Goal: Information Seeking & Learning: Learn about a topic

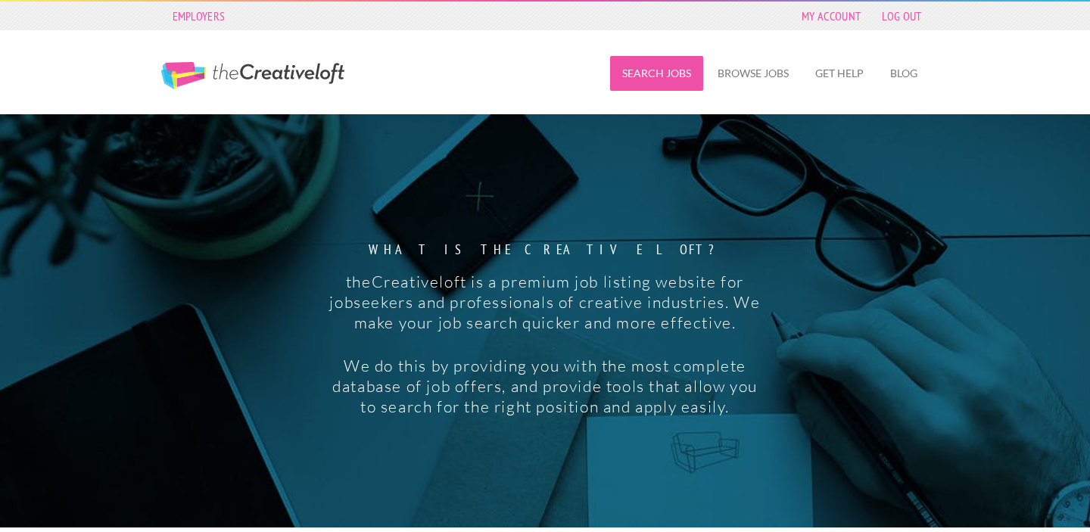
click at [668, 75] on link "Search Jobs" at bounding box center [656, 73] width 93 height 35
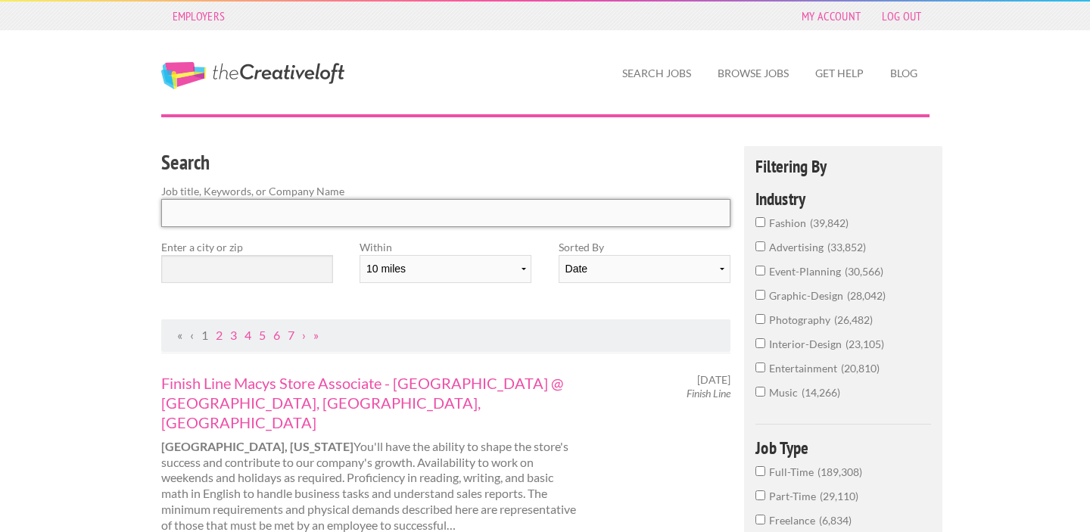
click at [419, 207] on input "Search" at bounding box center [446, 213] width 570 height 28
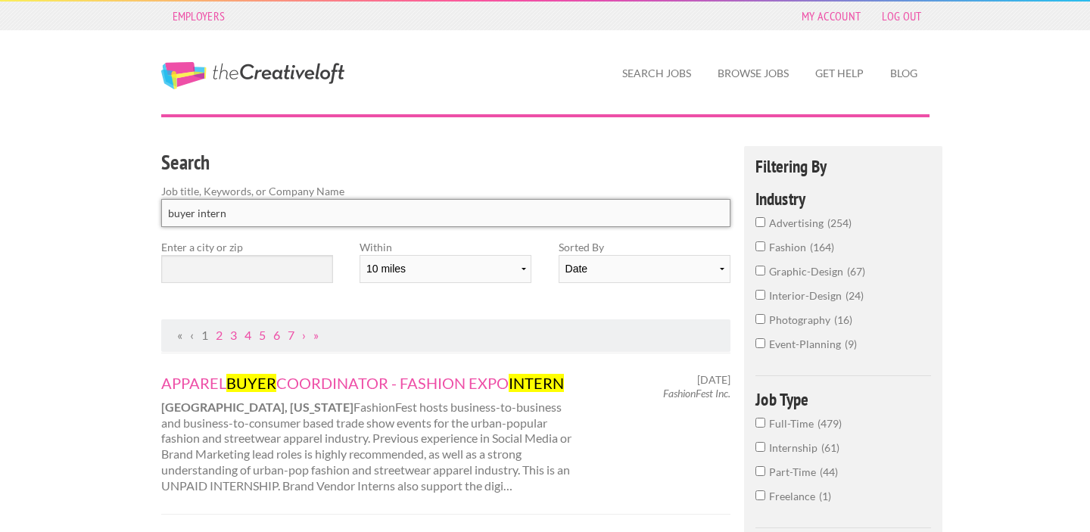
type input "buyer intern"
click at [267, 274] on input "text" at bounding box center [247, 269] width 172 height 28
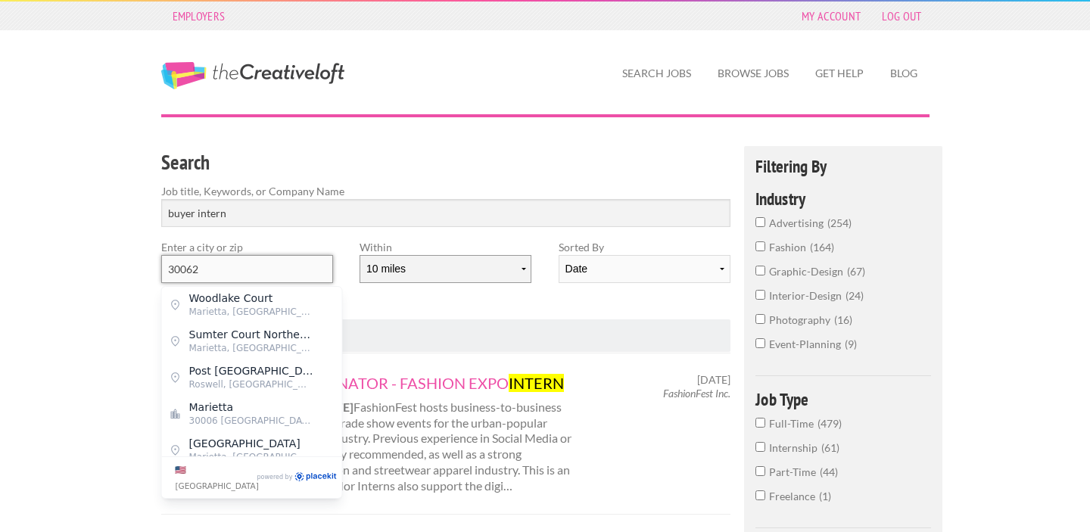
type input "30062"
click at [447, 272] on select "10 miles 20 miles 50 miles 100 miles 200 miles 300 miles 400 miles 500 miles" at bounding box center [446, 269] width 172 height 28
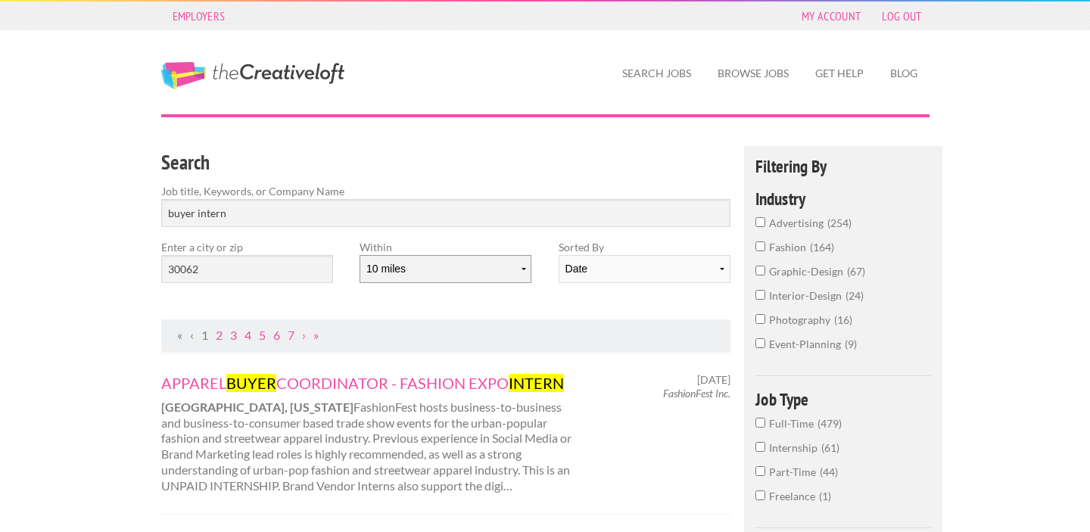
select select "20"
click at [360, 255] on select "10 miles 20 miles 50 miles 100 miles 200 miles 300 miles 400 miles 500 miles" at bounding box center [446, 269] width 172 height 28
click at [629, 267] on select "Date Relevance" at bounding box center [645, 269] width 172 height 28
click at [559, 255] on select "Date Relevance" at bounding box center [645, 269] width 172 height 28
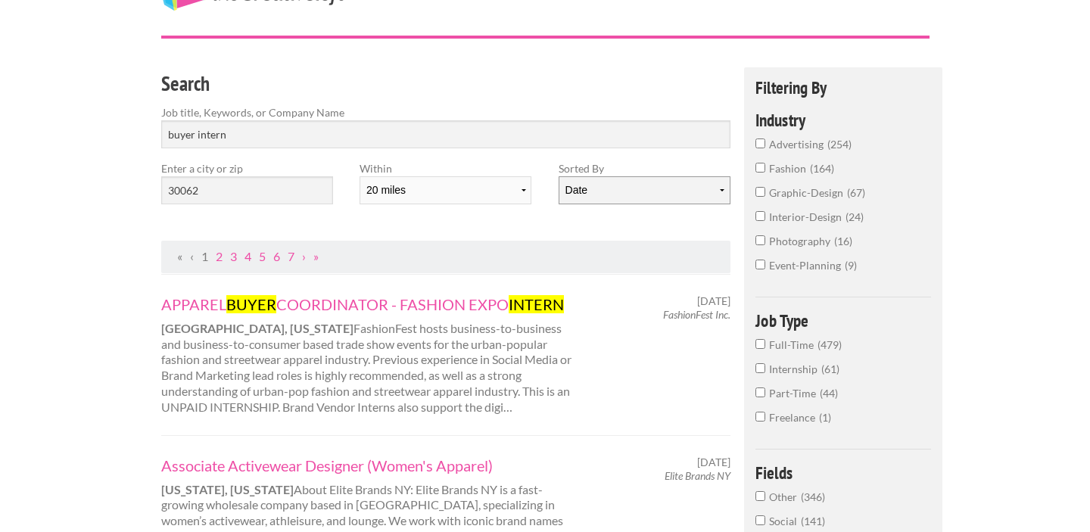
scroll to position [75, 0]
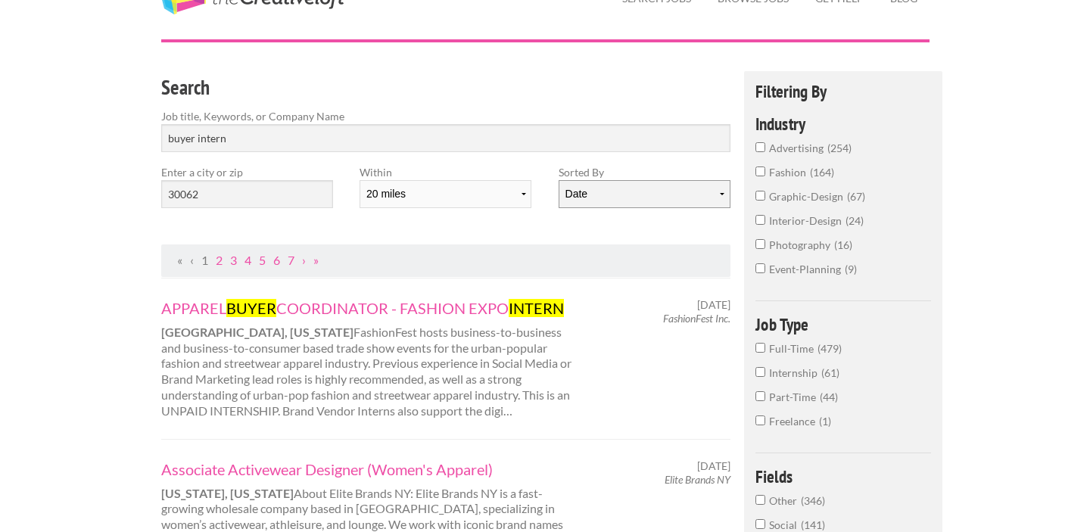
click at [637, 185] on select "Date Relevance" at bounding box center [645, 194] width 172 height 28
select select "jobs"
click at [559, 180] on select "Date Relevance" at bounding box center [645, 194] width 172 height 28
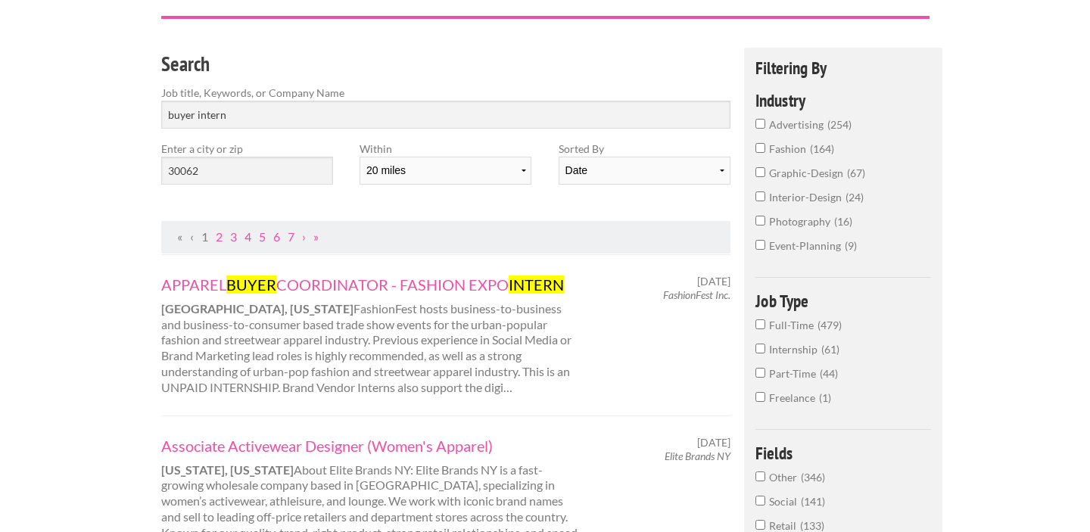
scroll to position [0, 0]
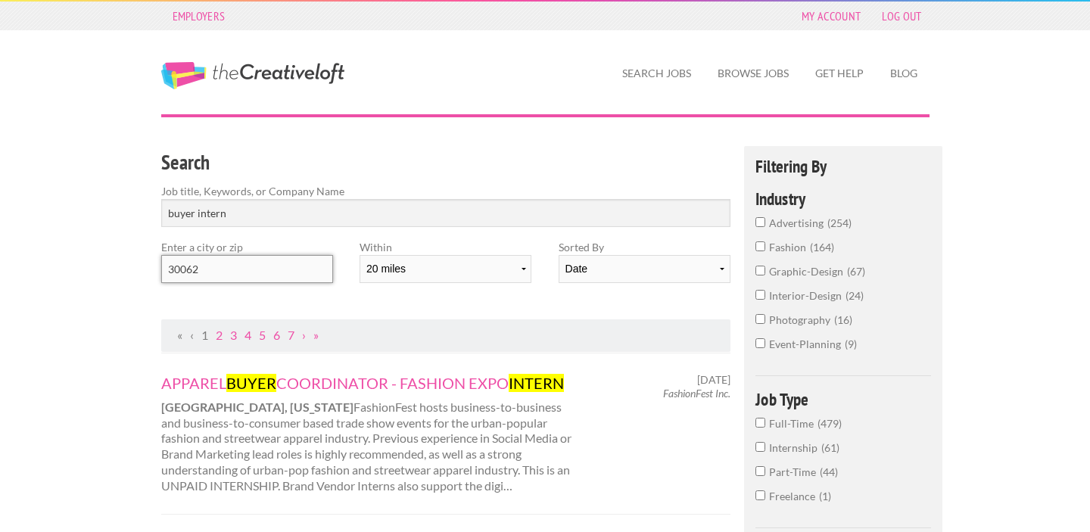
click at [286, 276] on input "30062" at bounding box center [247, 269] width 172 height 28
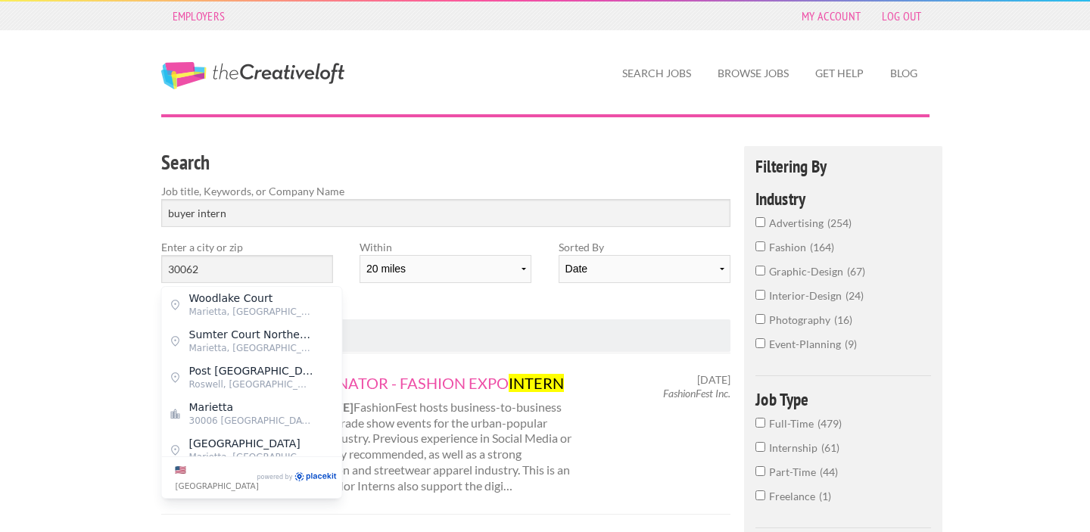
click at [448, 303] on div "Search Job title, Keywords, or Company Name buyer intern Enter a city or zip 30…" at bounding box center [446, 232] width 596 height 173
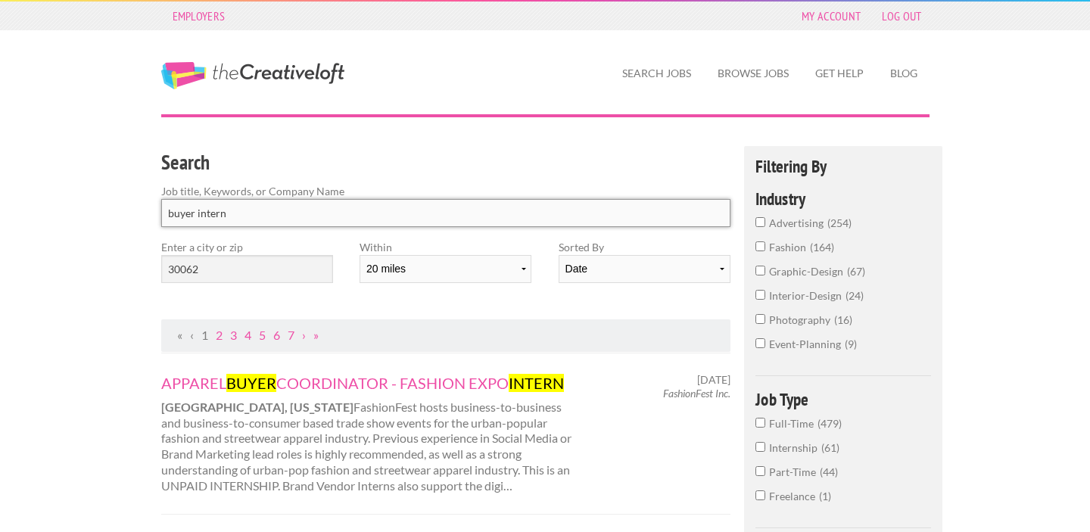
click at [382, 214] on input "buyer intern" at bounding box center [446, 213] width 570 height 28
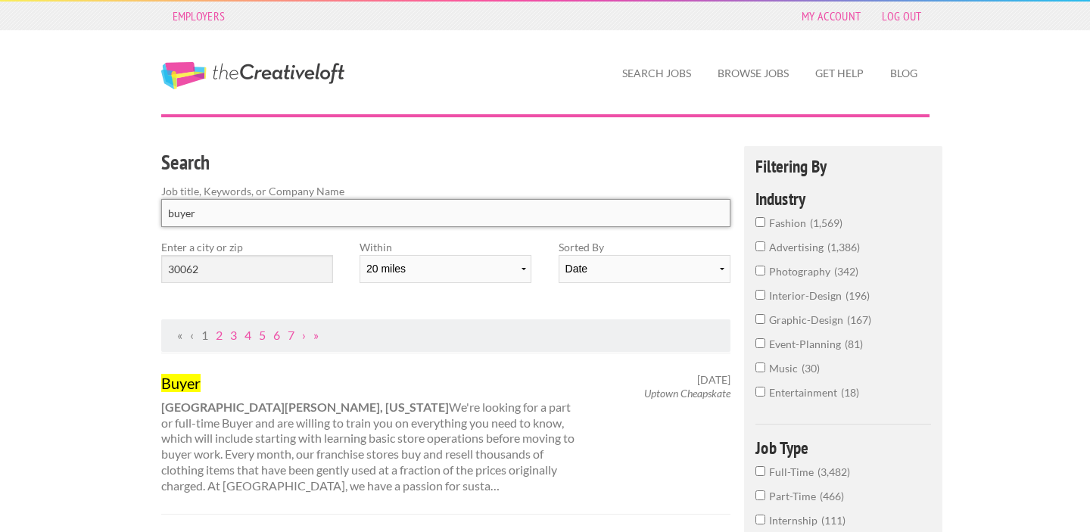
click at [168, 216] on input "buyer" at bounding box center [446, 213] width 570 height 28
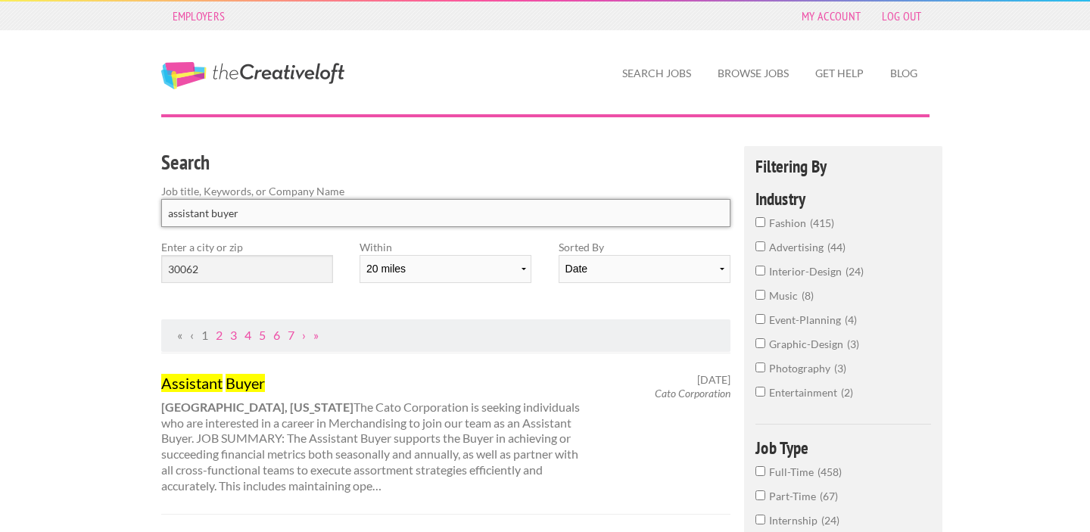
type input "assistant buyer"
click button "submit" at bounding box center [0, 0] width 0 height 0
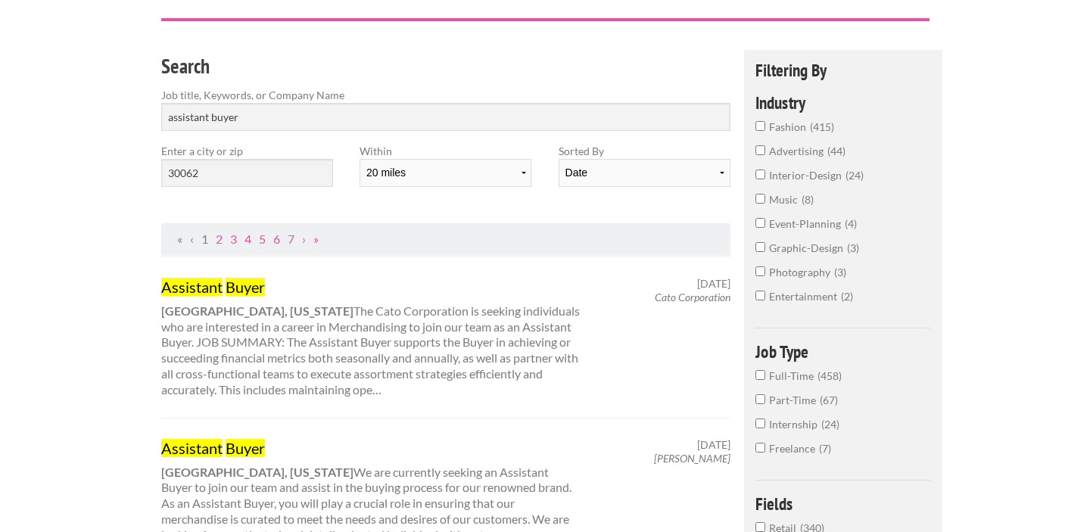
scroll to position [95, 0]
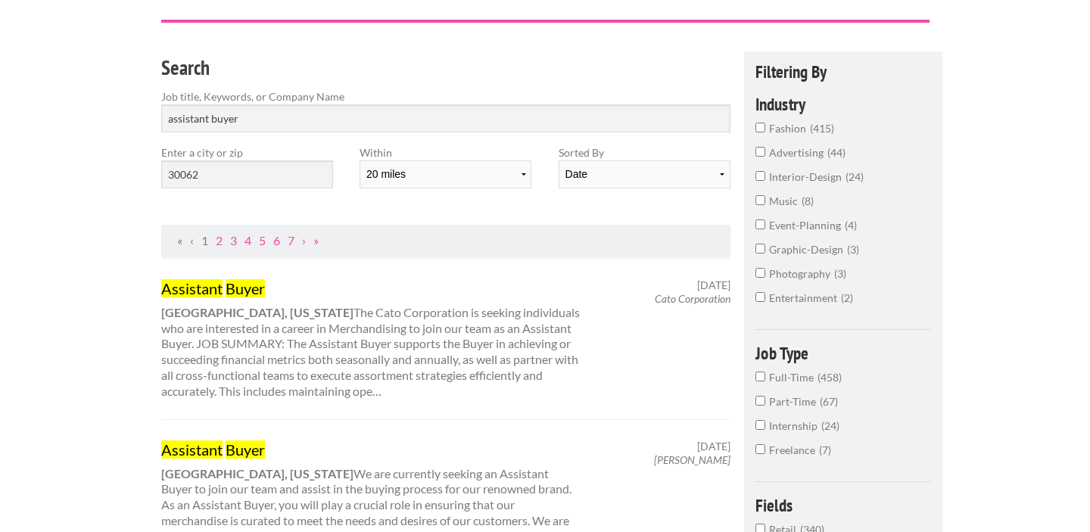
click at [758, 126] on input "fashion 415" at bounding box center [760, 128] width 10 height 10
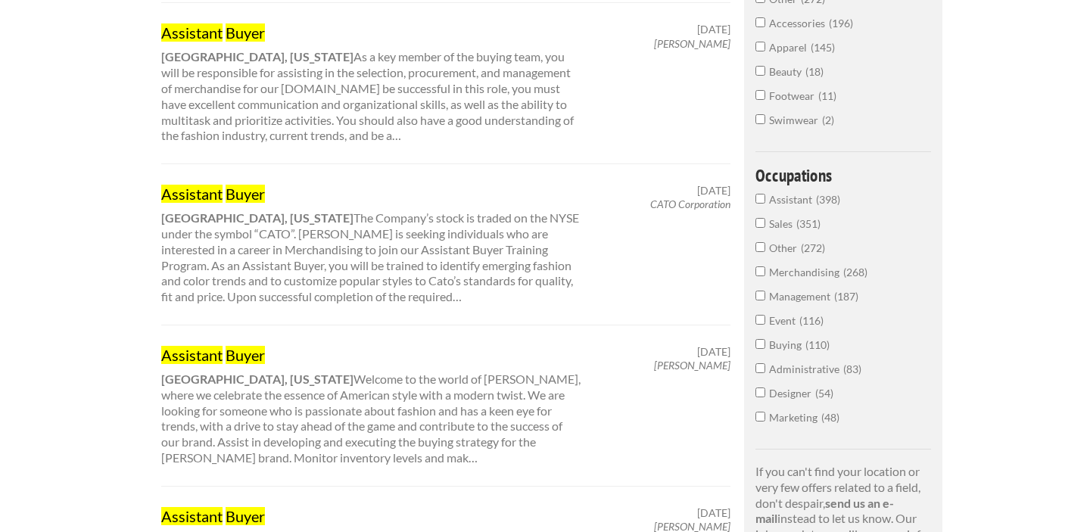
scroll to position [675, 0]
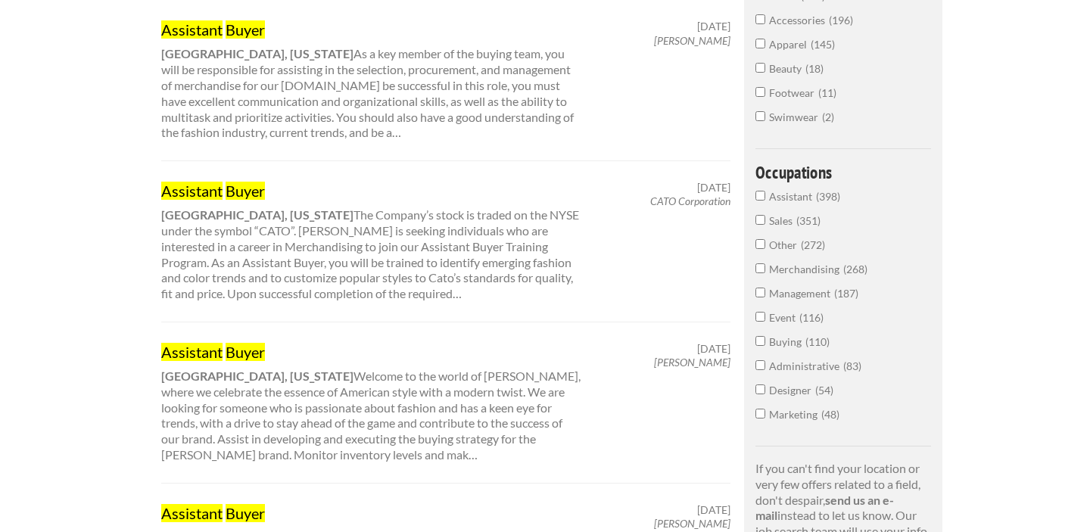
click at [758, 341] on input "Buying 110" at bounding box center [760, 341] width 10 height 10
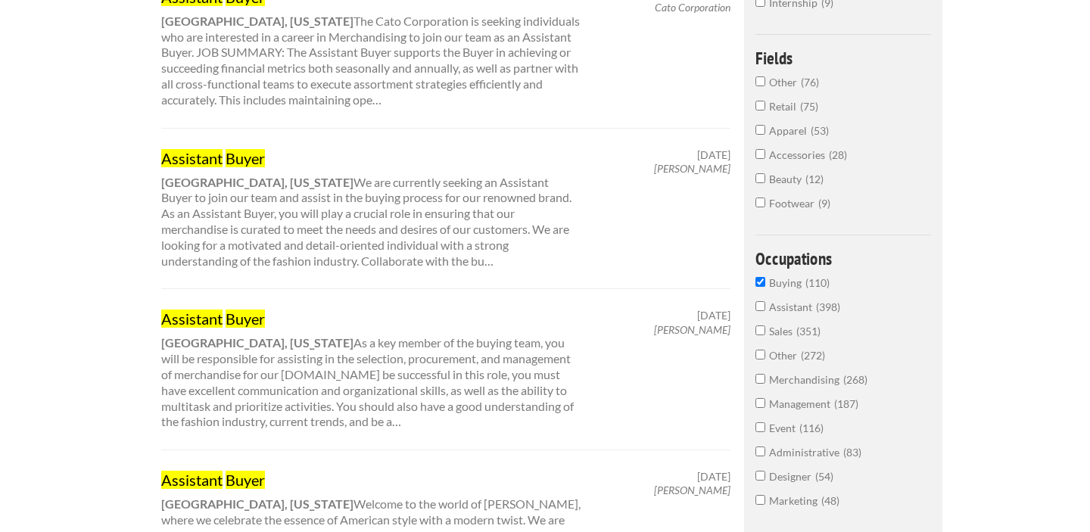
scroll to position [380, 0]
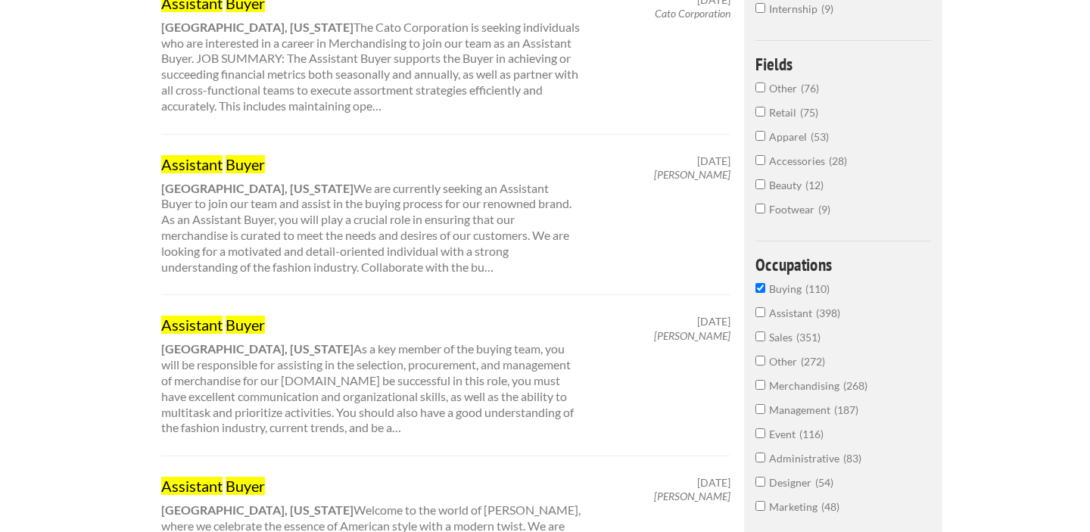
click at [760, 312] on input "Assistant 398" at bounding box center [760, 312] width 10 height 10
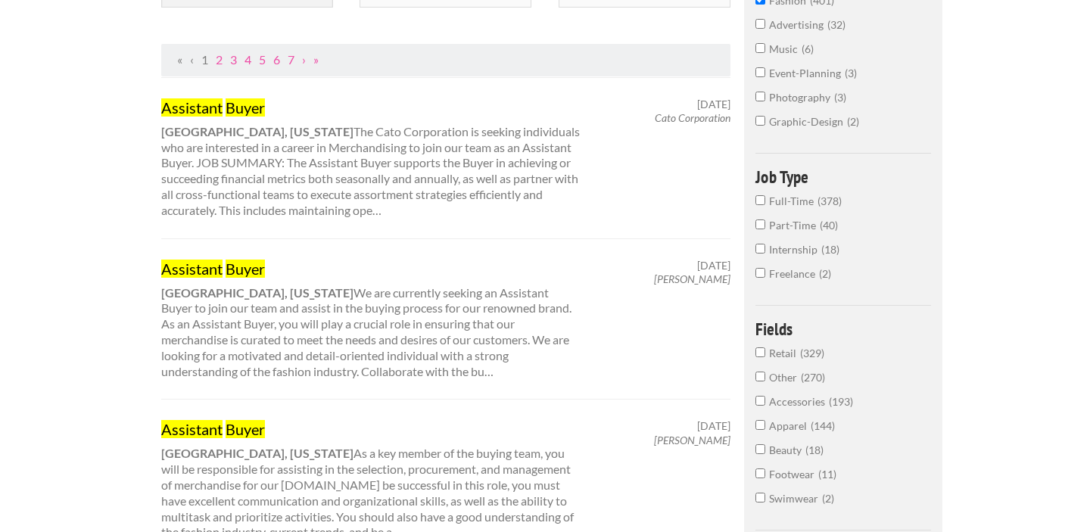
scroll to position [223, 0]
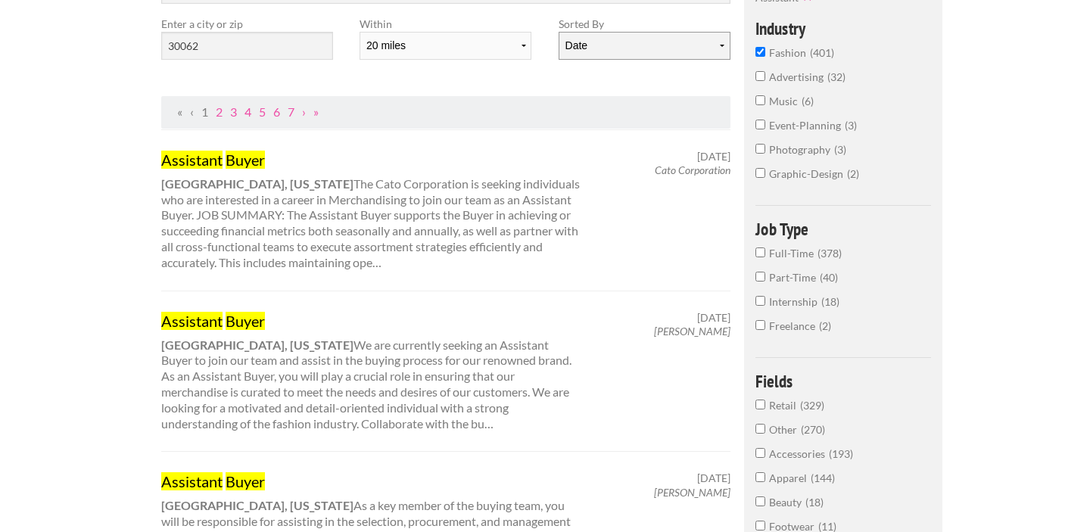
click at [643, 43] on select "Date Relevance" at bounding box center [645, 46] width 172 height 28
click at [559, 32] on select "Date Relevance" at bounding box center [645, 46] width 172 height 28
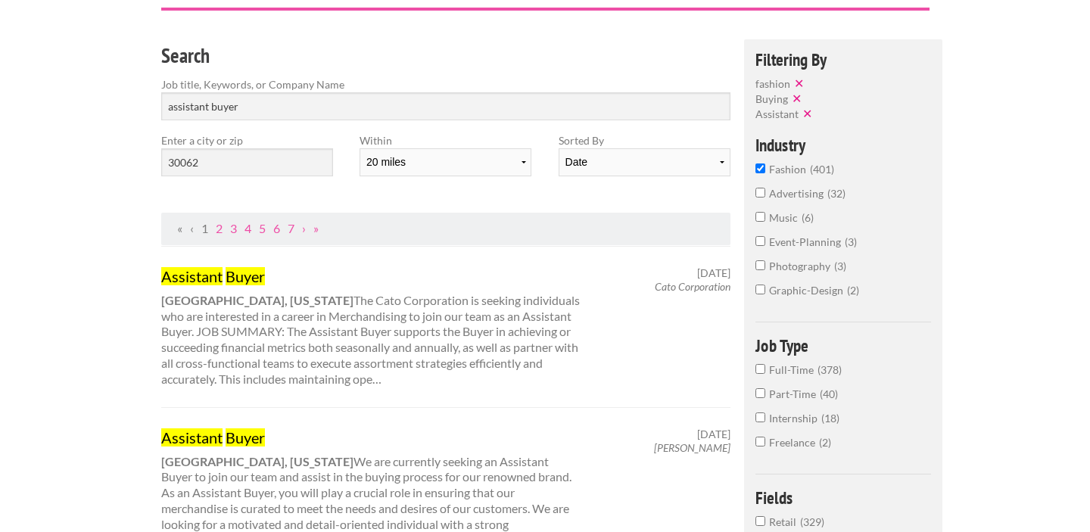
scroll to position [0, 0]
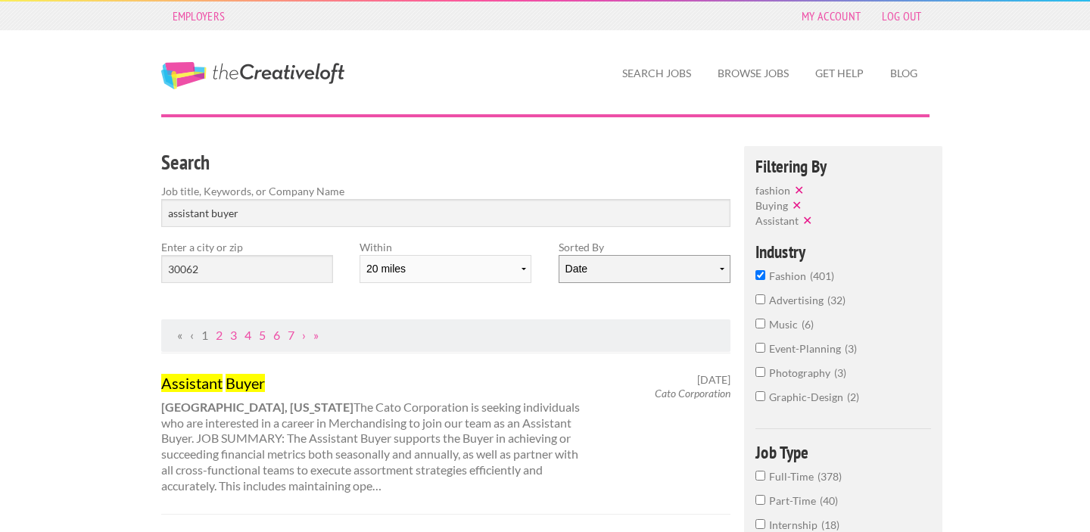
click at [649, 273] on select "Date Relevance" at bounding box center [645, 269] width 172 height 28
select select "jobs"
click at [559, 255] on select "Date Relevance" at bounding box center [645, 269] width 172 height 28
click at [285, 213] on input "assistant buyer" at bounding box center [446, 213] width 570 height 28
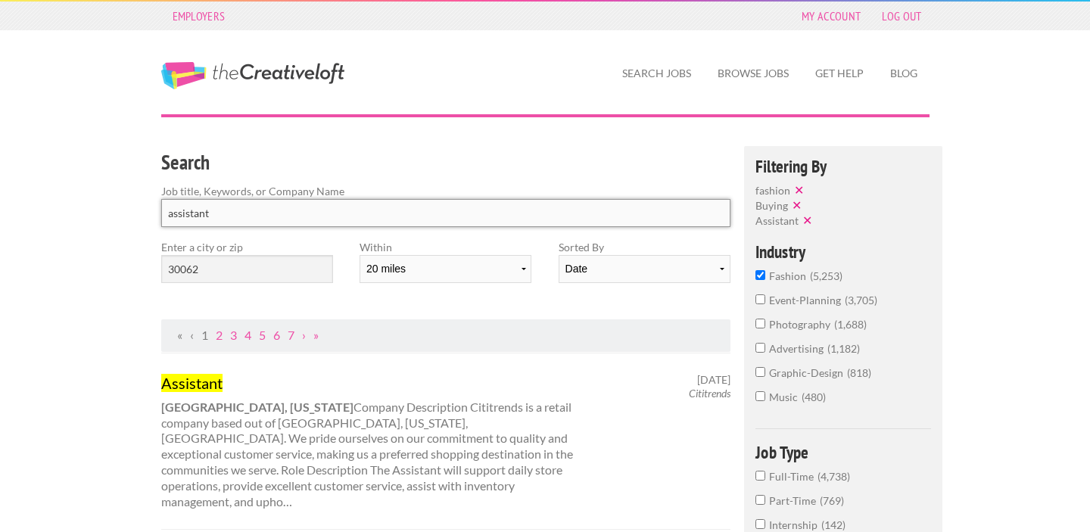
type input "assistant"
click button "submit" at bounding box center [0, 0] width 0 height 0
click at [255, 269] on input "30062" at bounding box center [247, 269] width 172 height 28
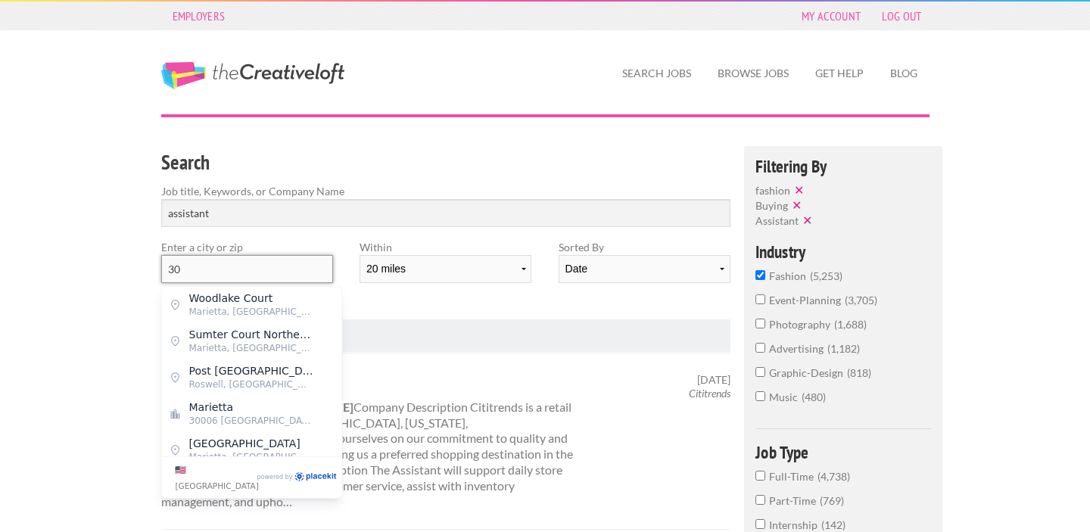
type input "3"
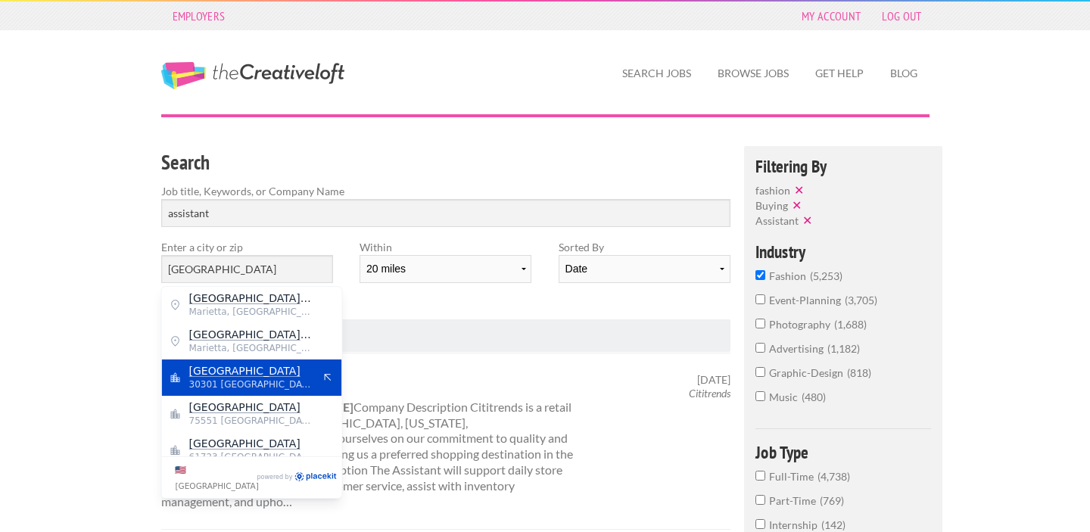
click at [218, 375] on mark "[GEOGRAPHIC_DATA]" at bounding box center [244, 371] width 111 height 12
type input "[GEOGRAPHIC_DATA]"
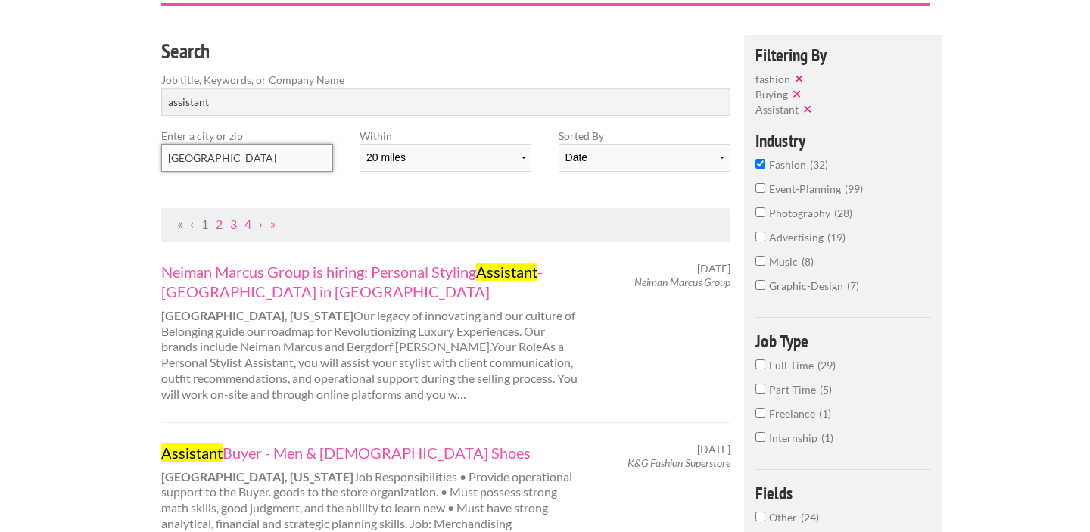
scroll to position [106, 0]
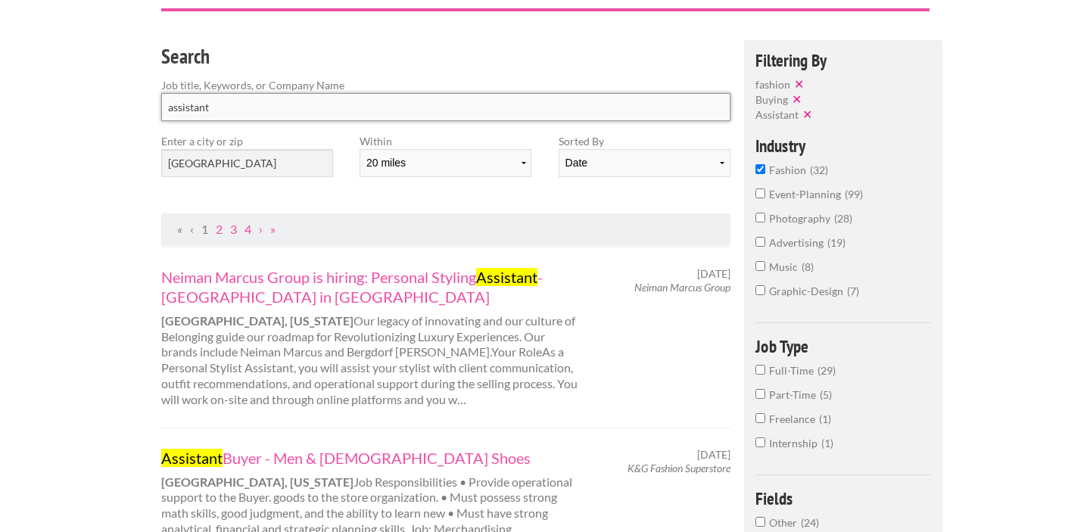
click at [272, 111] on input "assistant" at bounding box center [446, 107] width 570 height 28
type input "a"
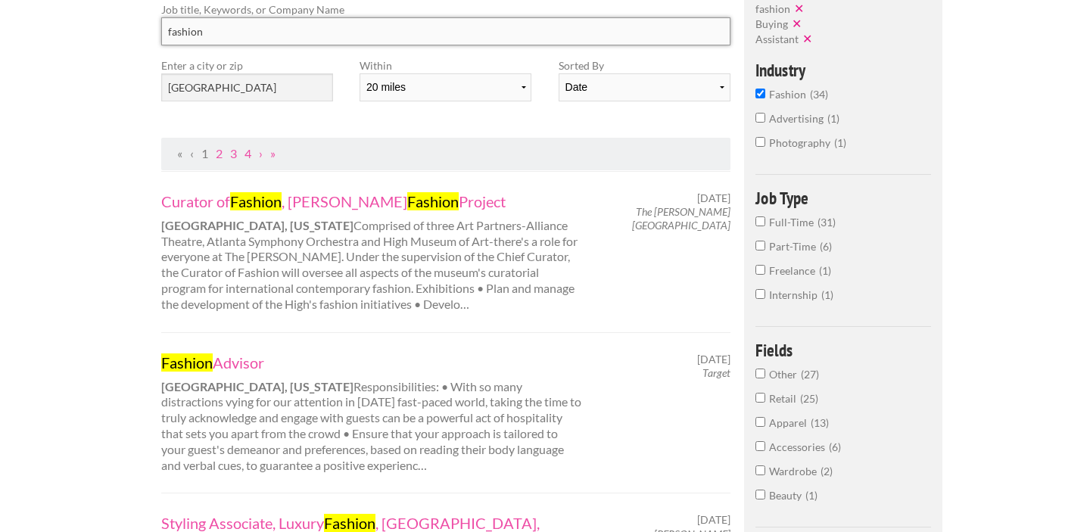
scroll to position [185, 0]
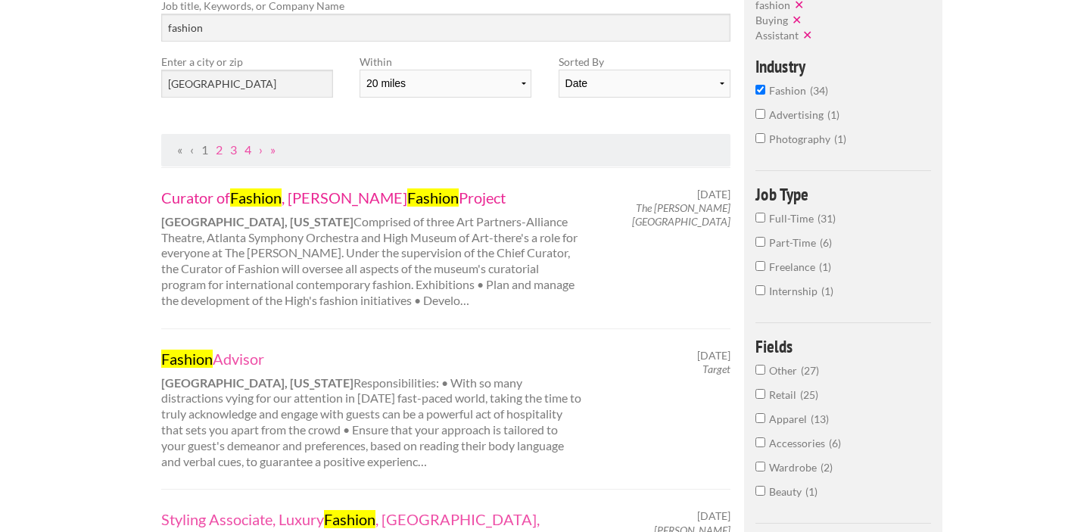
click at [445, 198] on link "Curator of Fashion , [PERSON_NAME] Fashion Project" at bounding box center [371, 198] width 421 height 20
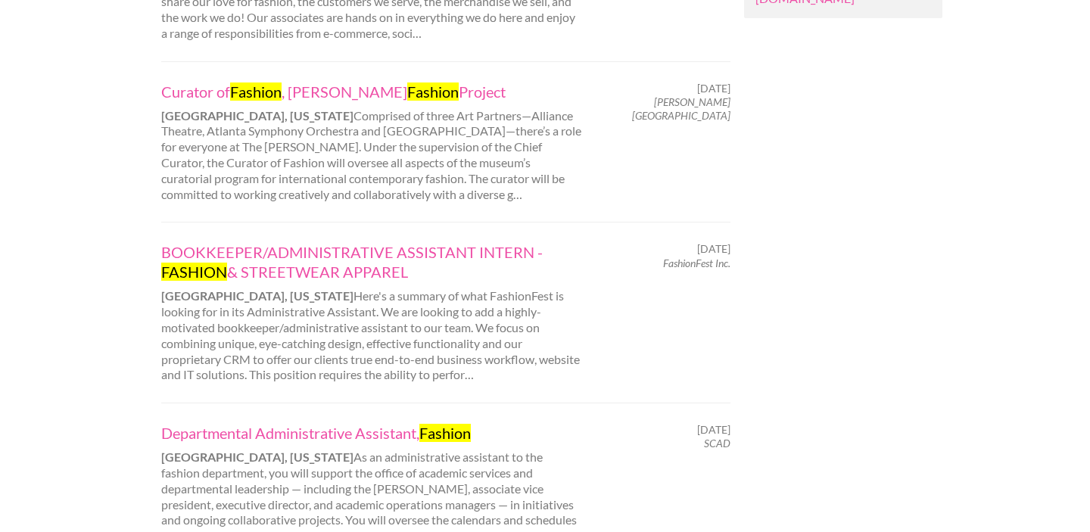
scroll to position [1157, 0]
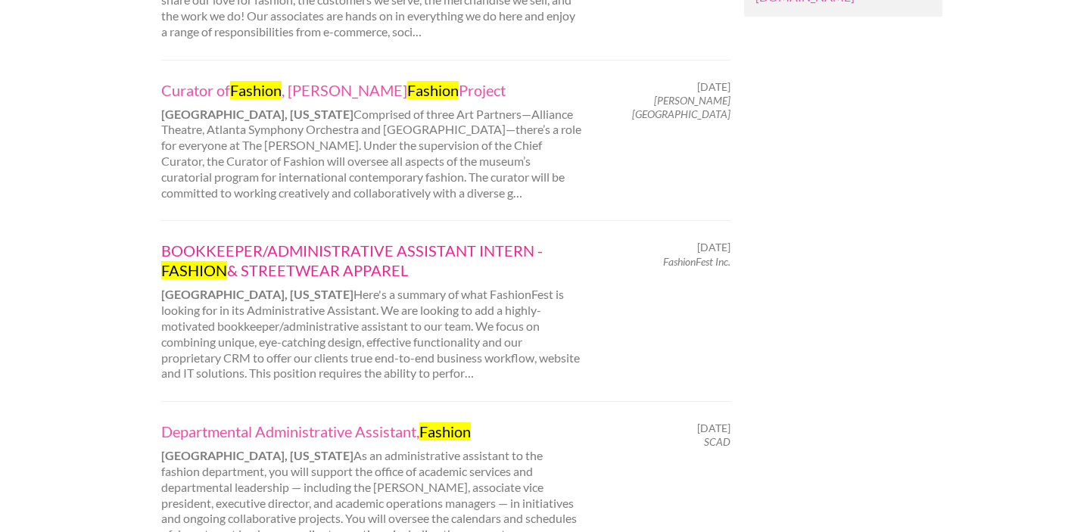
click at [403, 241] on link "BOOKKEEPER/ADMINISTRATIVE ASSISTANT INTERN - FASHION & STREETWEAR APPAREL" at bounding box center [371, 260] width 421 height 39
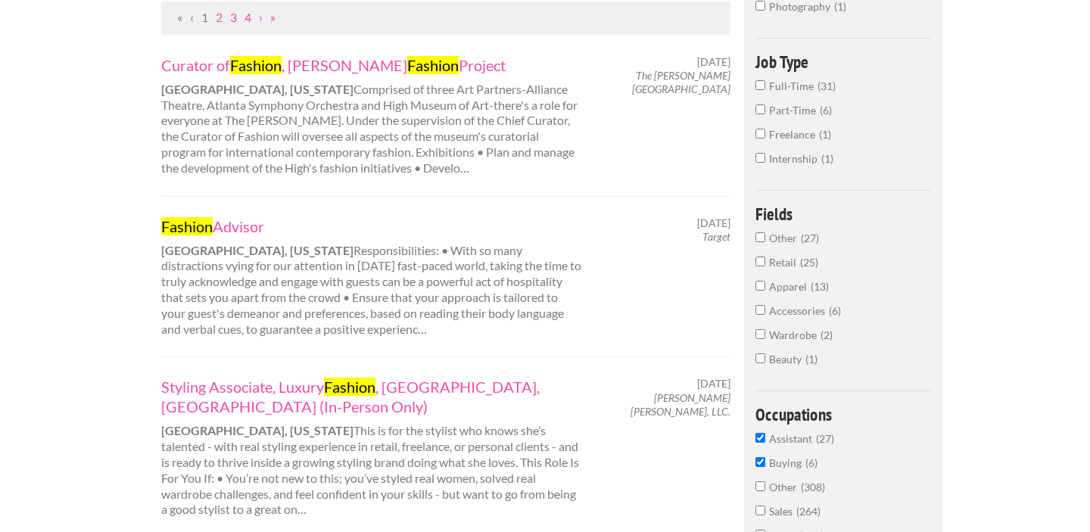
scroll to position [0, 0]
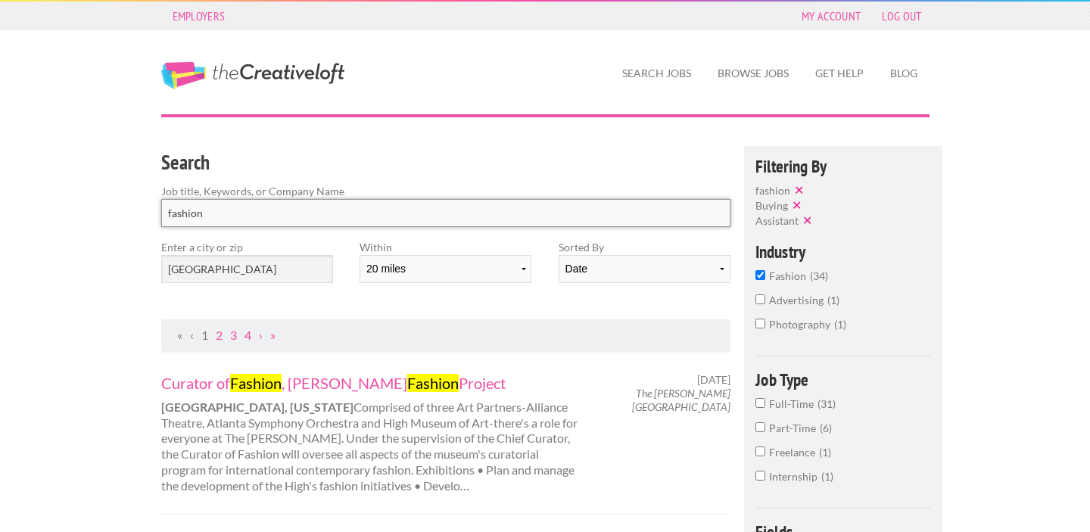
click at [279, 213] on input "fashion" at bounding box center [446, 213] width 570 height 28
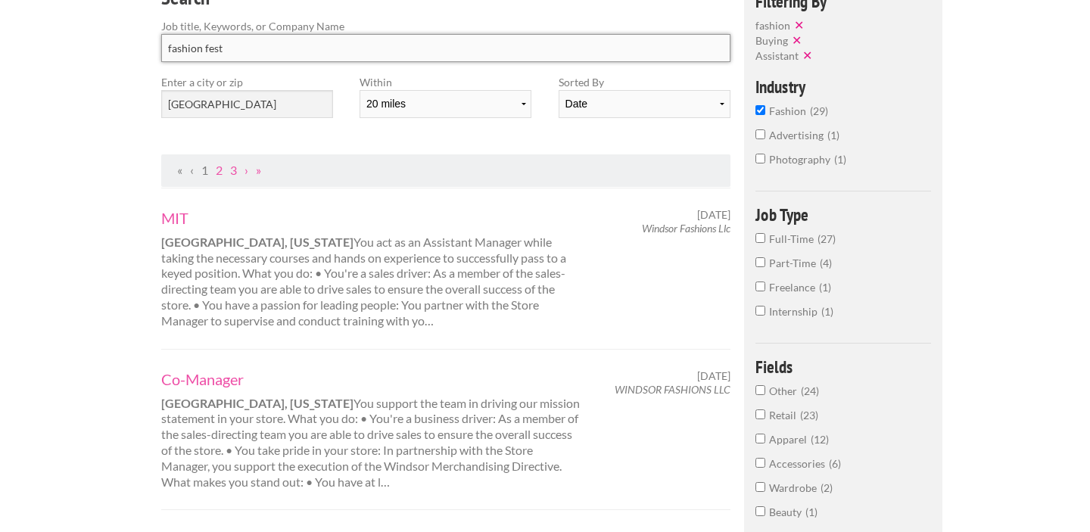
scroll to position [167, 0]
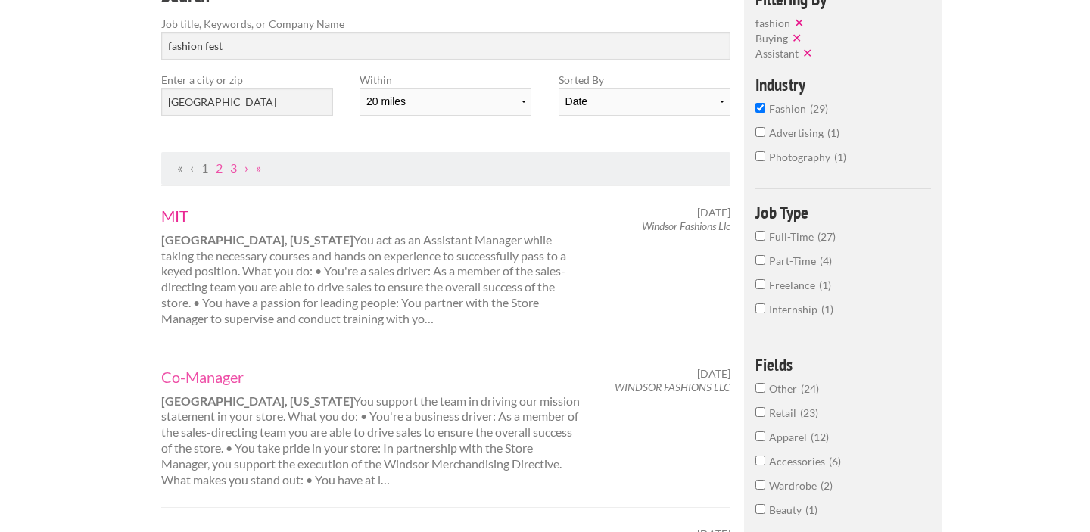
click at [177, 210] on link "MIT" at bounding box center [371, 216] width 421 height 20
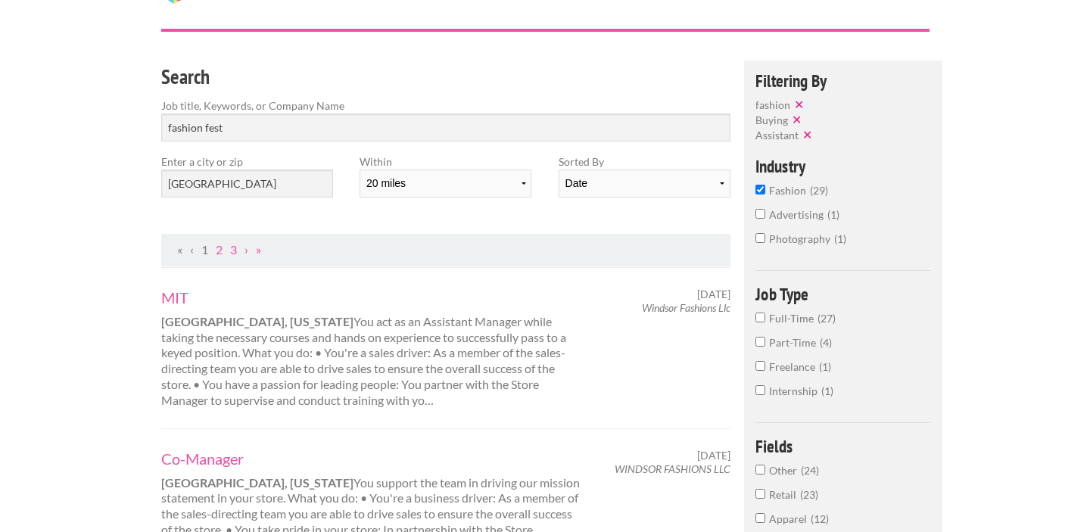
scroll to position [81, 0]
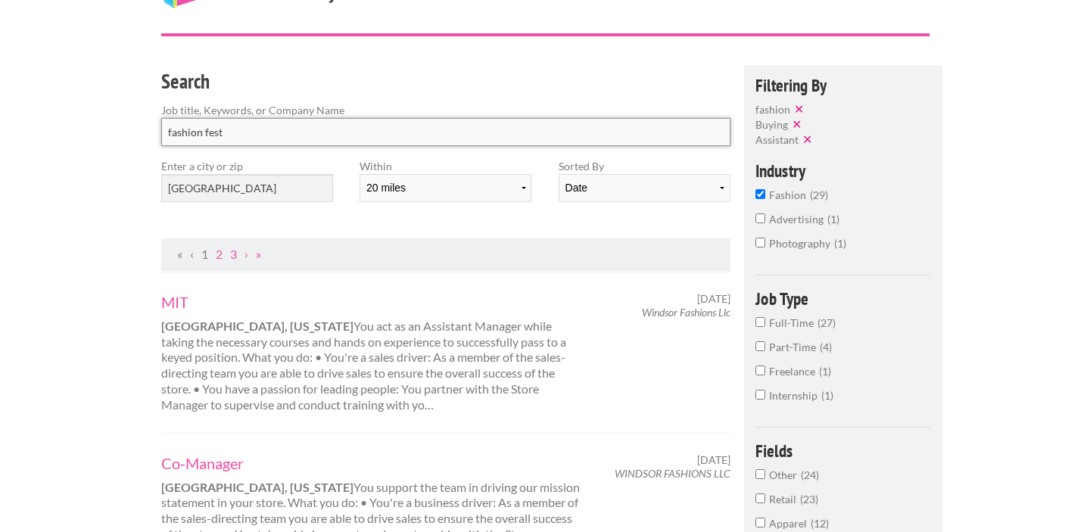
click at [384, 135] on input "fashion fest" at bounding box center [446, 132] width 570 height 28
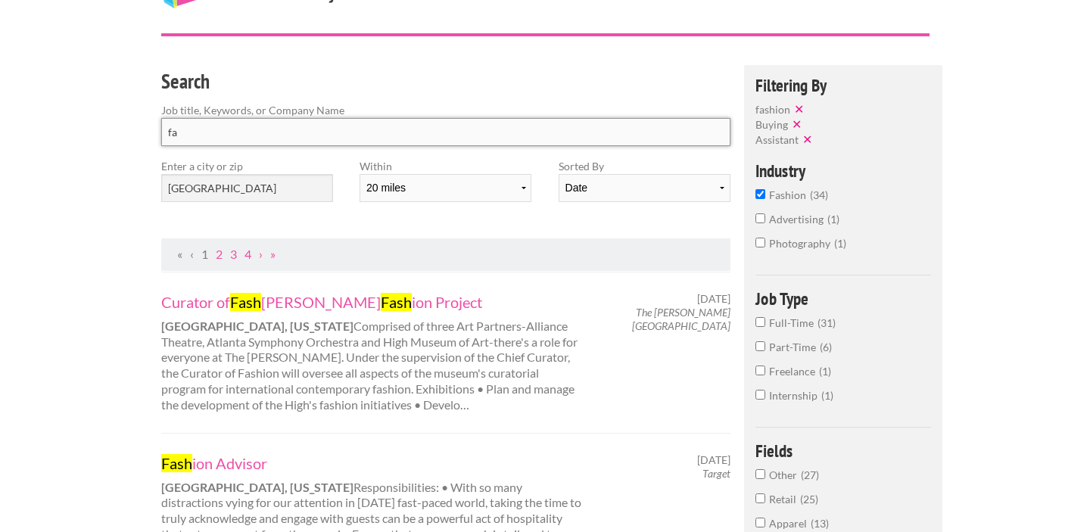
type input "f"
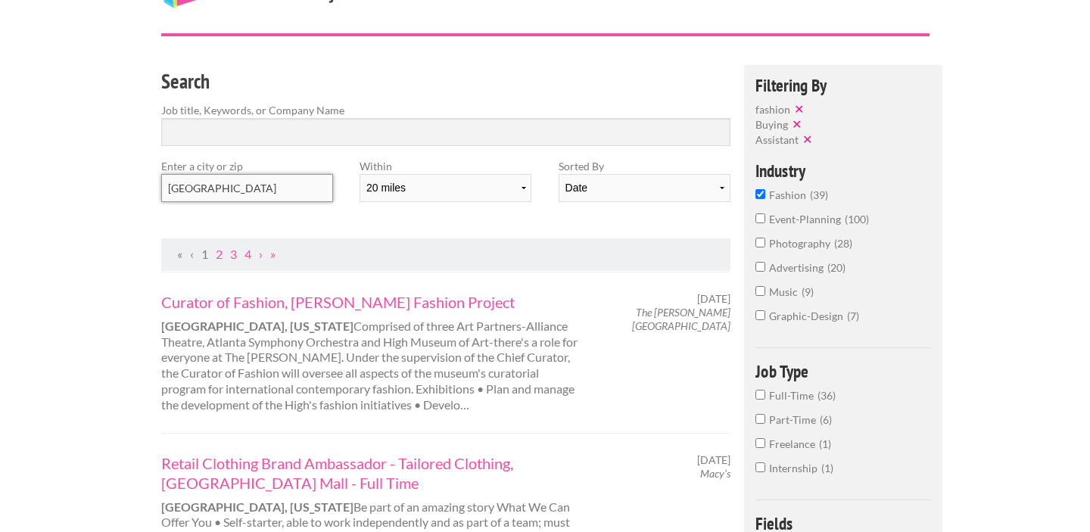
click at [301, 191] on input "[GEOGRAPHIC_DATA]" at bounding box center [247, 188] width 172 height 28
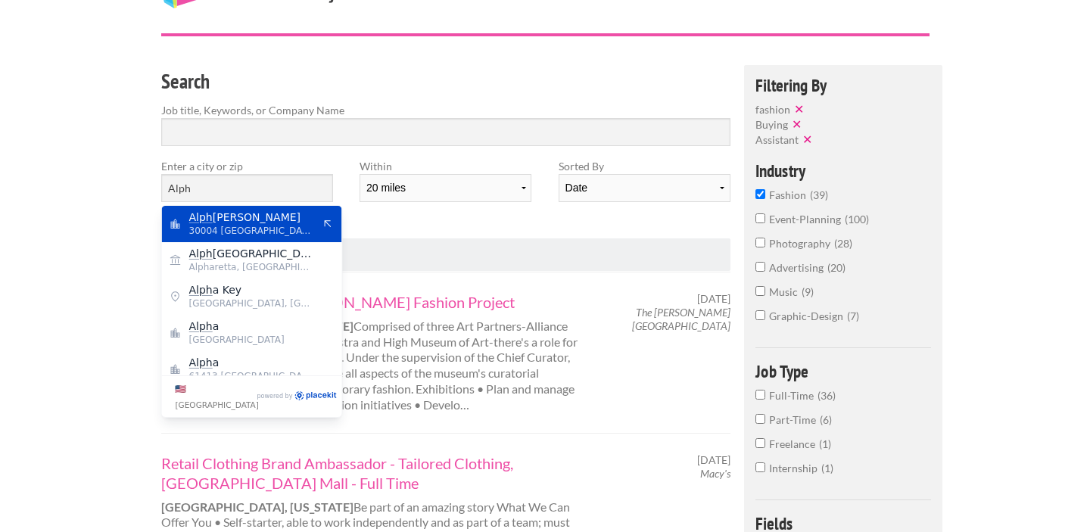
click at [248, 224] on span "30004 [GEOGRAPHIC_DATA]" at bounding box center [251, 231] width 124 height 14
type input "Alpharetta"
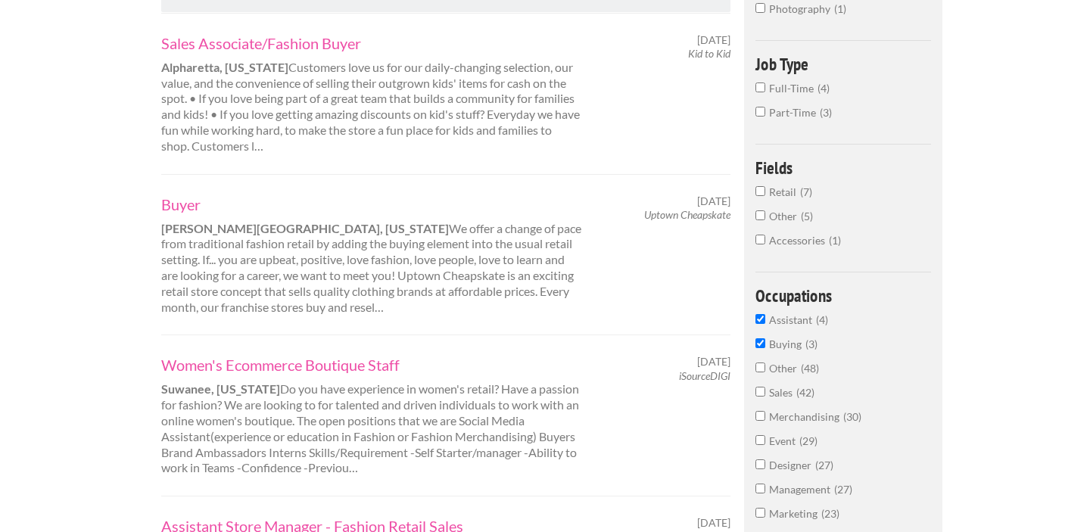
scroll to position [342, 0]
click at [760, 188] on input "Retail 7" at bounding box center [760, 189] width 10 height 10
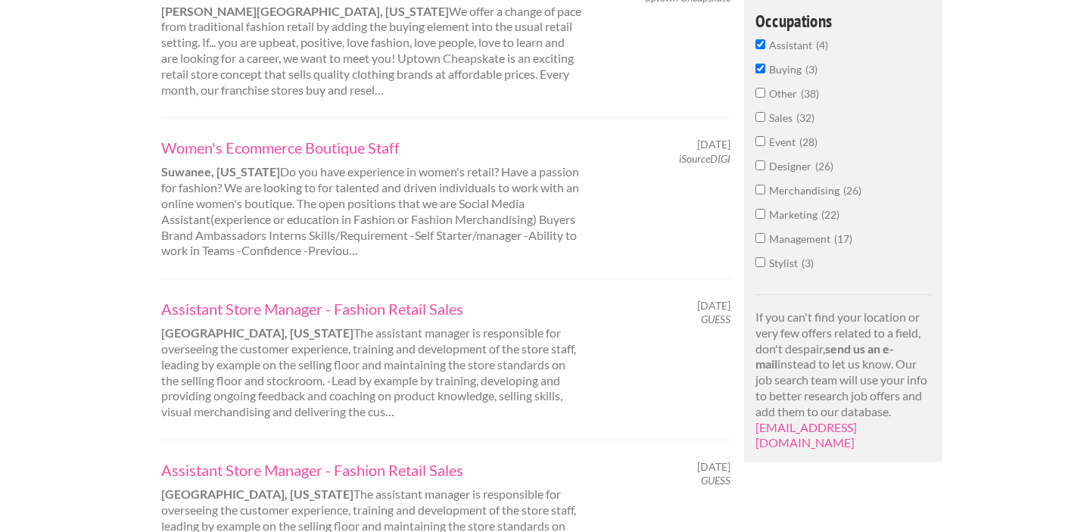
scroll to position [560, 0]
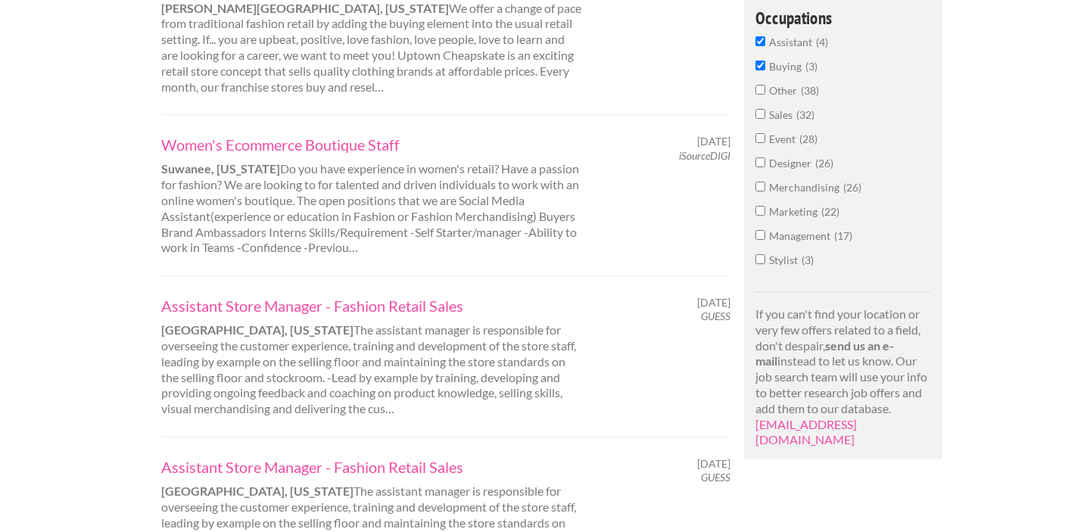
click at [761, 189] on input "Merchandising 26" at bounding box center [760, 187] width 10 height 10
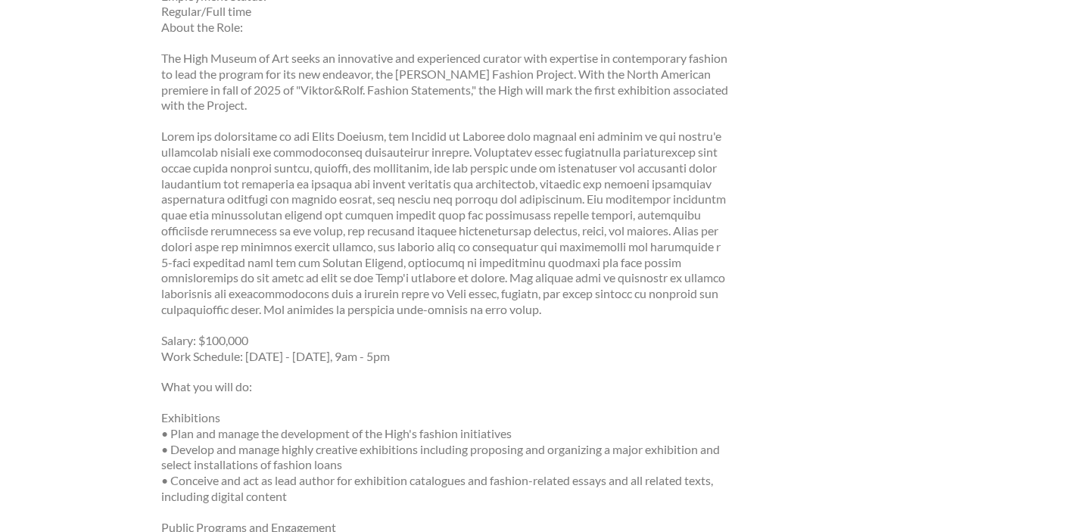
scroll to position [400, 0]
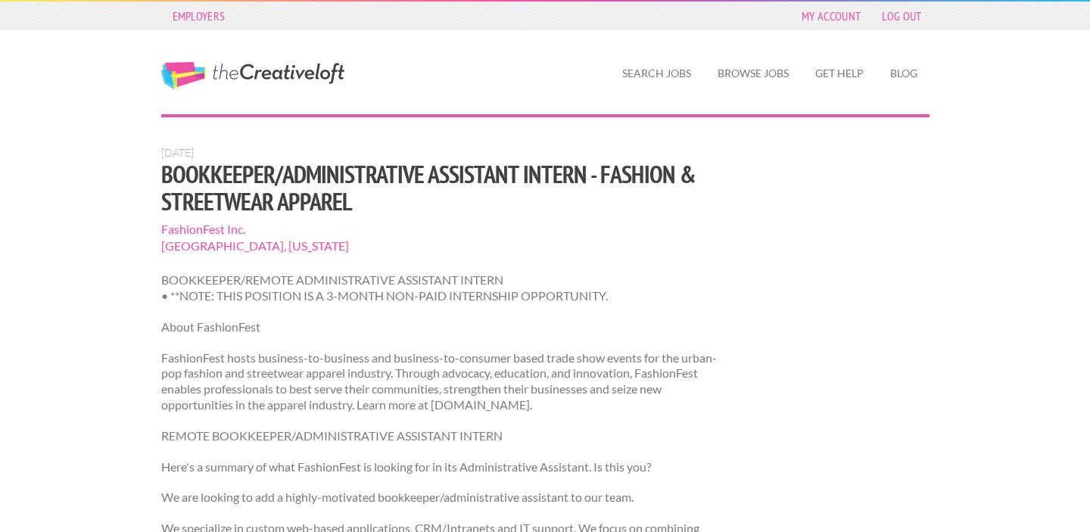
click at [232, 228] on span "FashionFest Inc." at bounding box center [446, 229] width 570 height 17
click at [204, 227] on span "FashionFest Inc." at bounding box center [446, 229] width 570 height 17
click at [221, 229] on span "FashionFest Inc." at bounding box center [446, 229] width 570 height 17
